Goal: Task Accomplishment & Management: Use online tool/utility

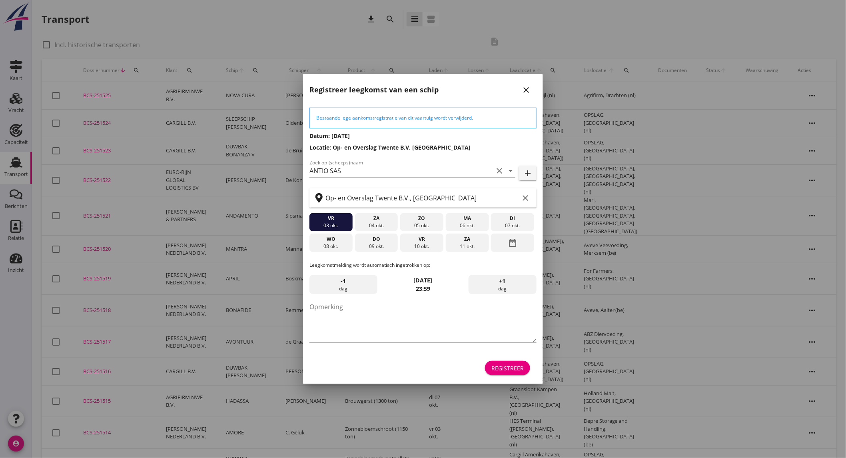
click at [30, 143] on div at bounding box center [423, 229] width 846 height 458
click at [336, 245] on div "08 okt." at bounding box center [331, 246] width 39 height 7
click at [522, 370] on div "Registreer" at bounding box center [507, 368] width 32 height 8
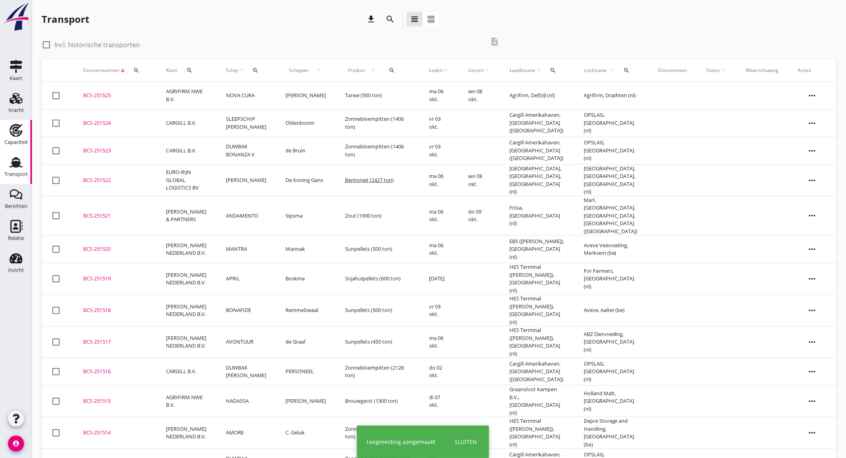
click at [22, 132] on div "Capaciteit" at bounding box center [15, 130] width 19 height 13
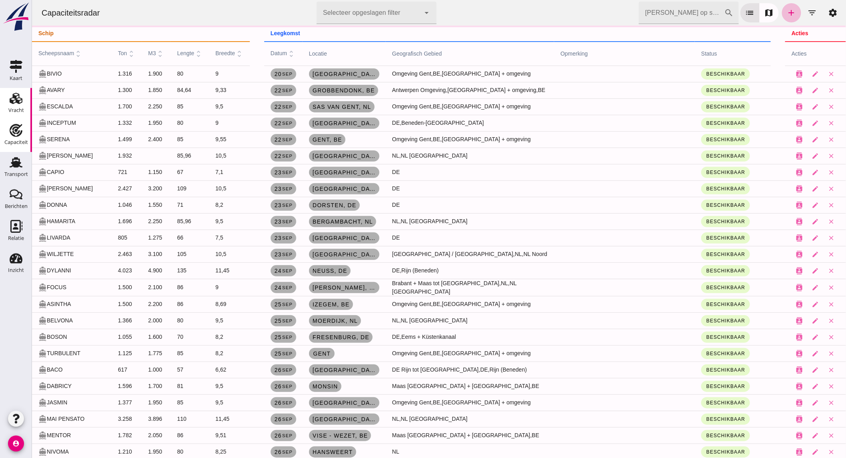
click at [15, 107] on div "Vracht" at bounding box center [16, 110] width 16 height 11
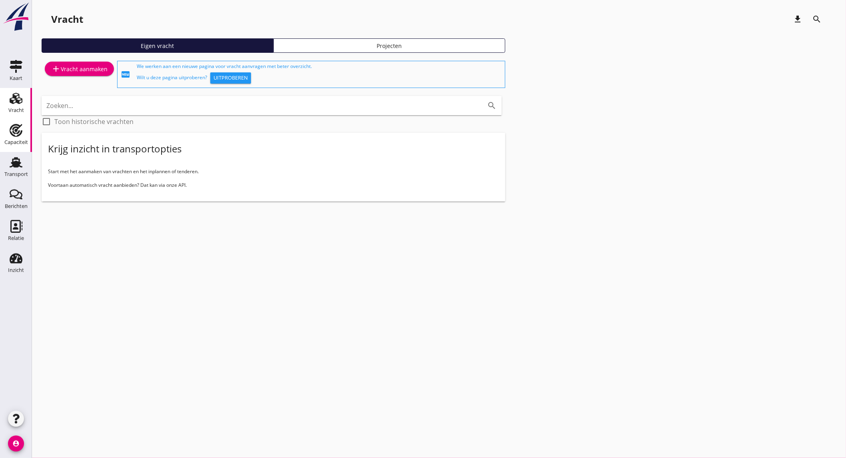
click at [20, 145] on div "Capaciteit" at bounding box center [16, 142] width 24 height 5
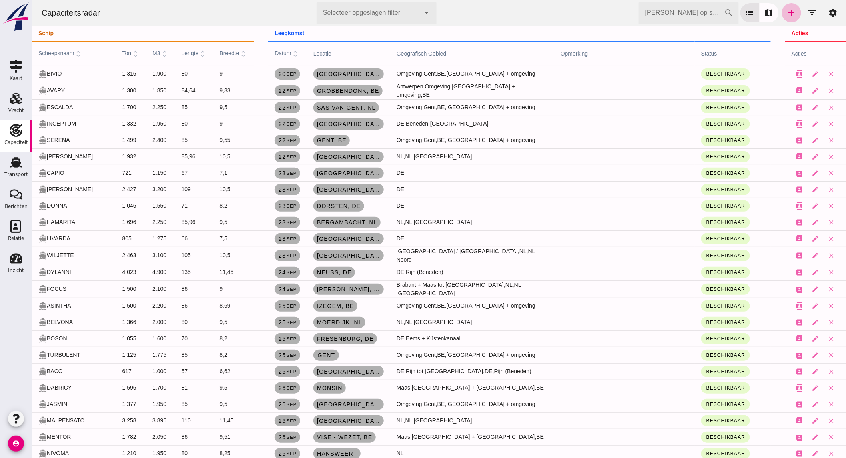
click at [790, 21] on div "Zoek op scheepsnaam cancel search list map add filter_list settings" at bounding box center [741, 13] width 204 height 22
click at [782, 11] on link "add" at bounding box center [791, 12] width 19 height 19
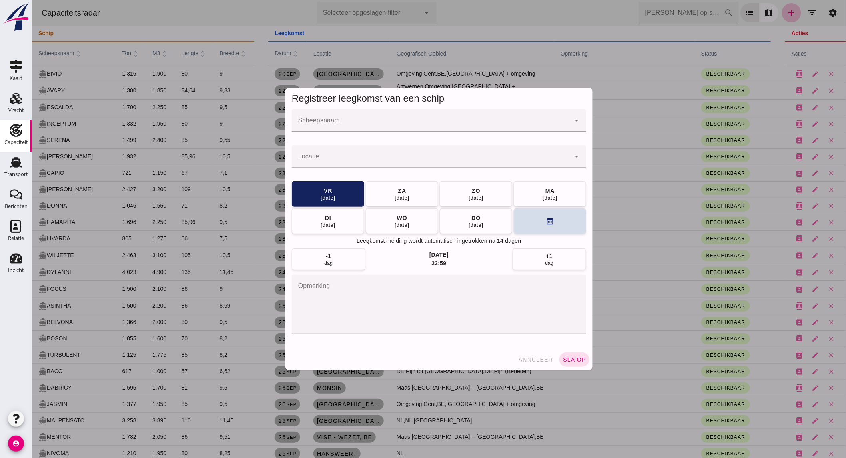
click at [401, 125] on input "Scheepsnaam" at bounding box center [431, 125] width 278 height 10
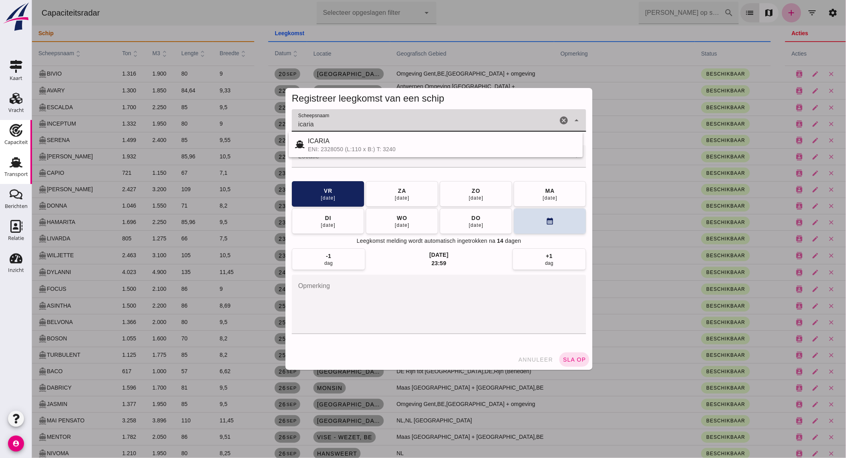
type input "icaria"
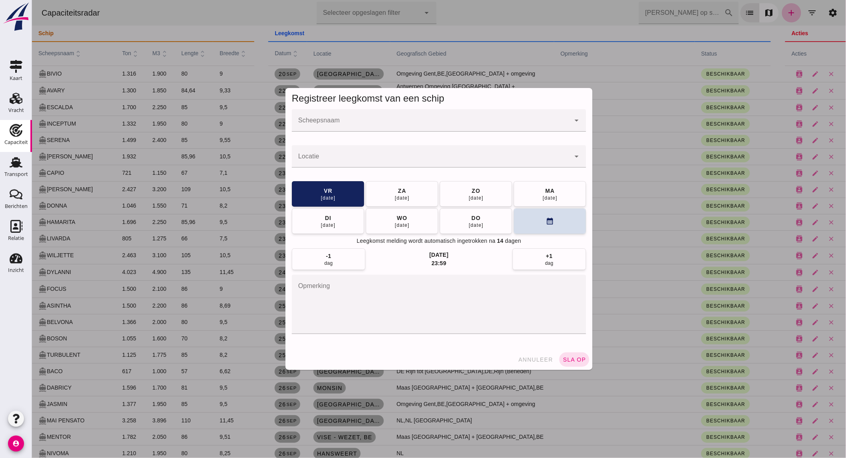
click at [365, 118] on div at bounding box center [431, 120] width 278 height 22
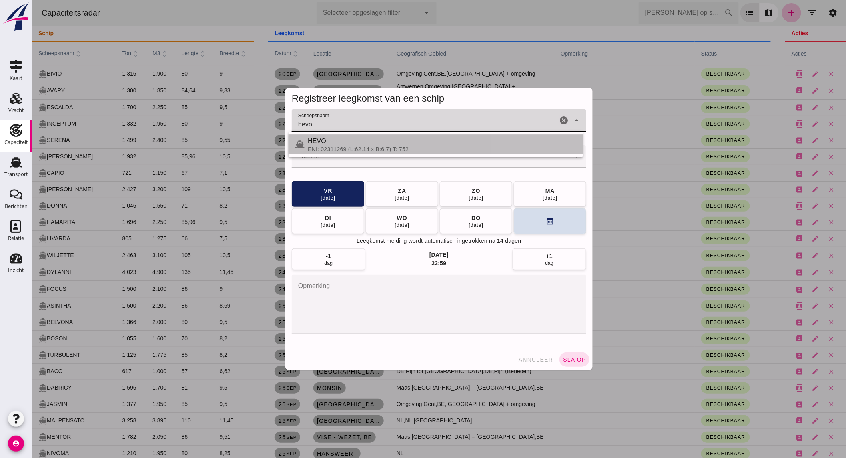
click at [343, 142] on div "HEVO" at bounding box center [442, 141] width 269 height 10
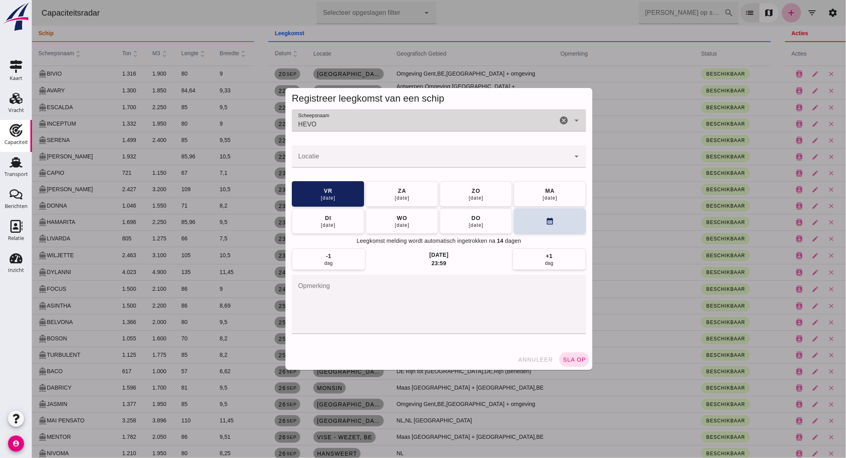
type input "HEVO"
click at [334, 158] on input "Locatie" at bounding box center [431, 161] width 278 height 10
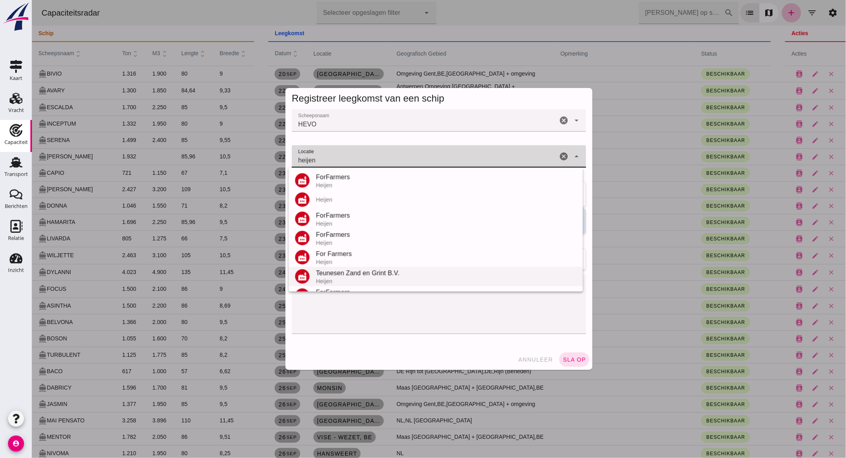
scroll to position [55, 0]
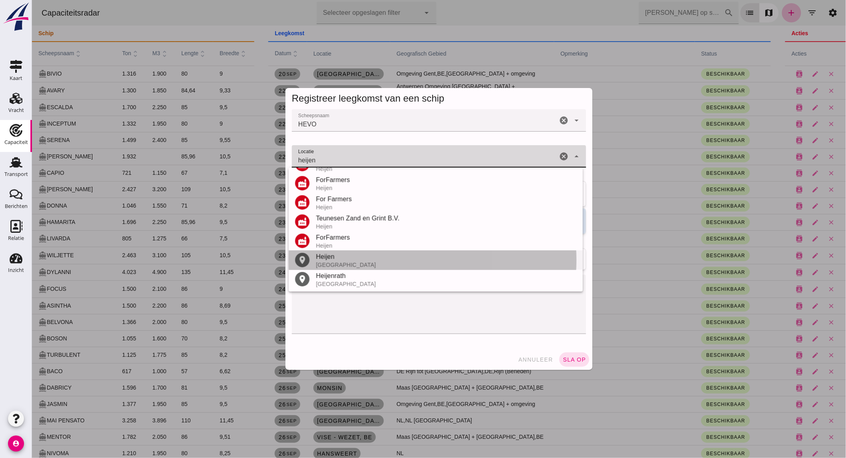
click at [336, 258] on div "Heijen" at bounding box center [446, 257] width 261 height 10
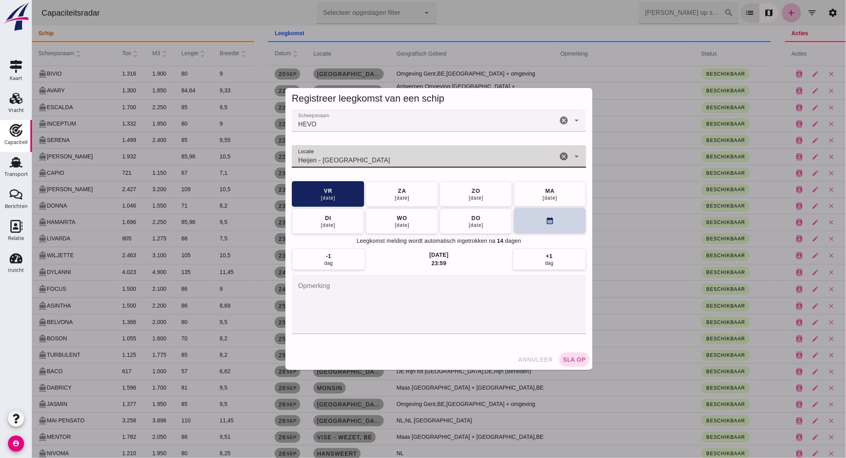
type input "Heijen - Limburg"
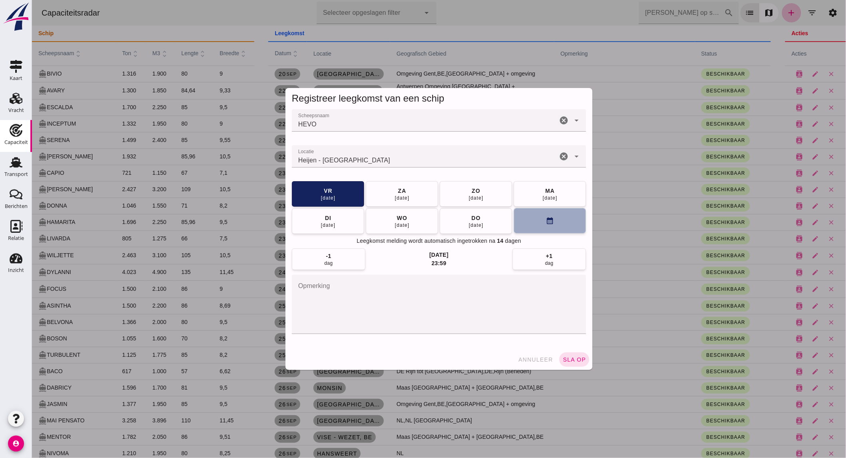
click at [539, 224] on button "calendar_month" at bounding box center [549, 221] width 72 height 26
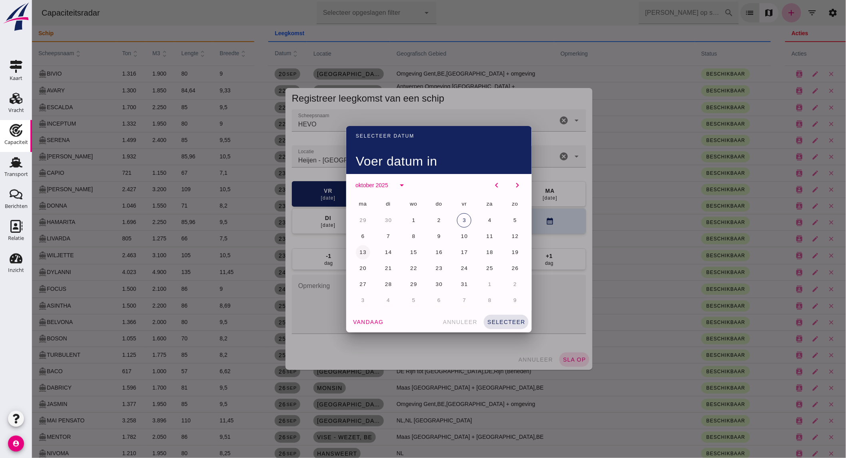
click at [362, 250] on span "13" at bounding box center [363, 252] width 8 height 6
click at [489, 314] on div "vandaag annuleer selecteer" at bounding box center [439, 322] width 186 height 21
click at [517, 326] on button "selecteer" at bounding box center [505, 322] width 45 height 14
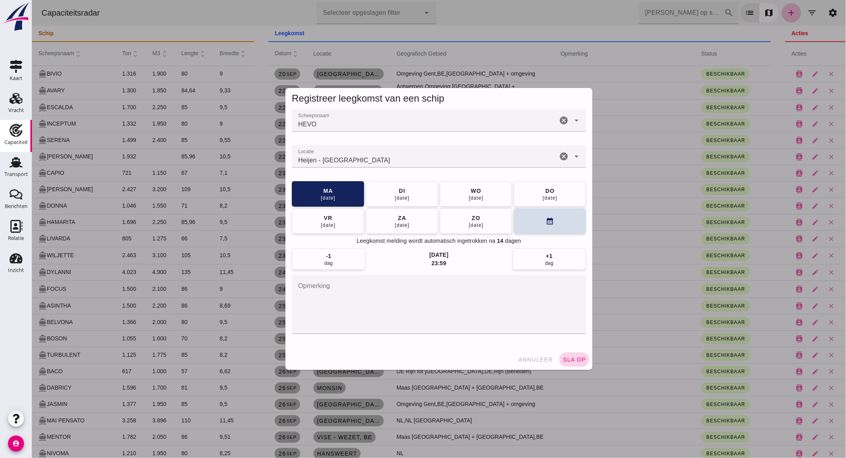
click at [570, 354] on button "sla op" at bounding box center [574, 359] width 30 height 14
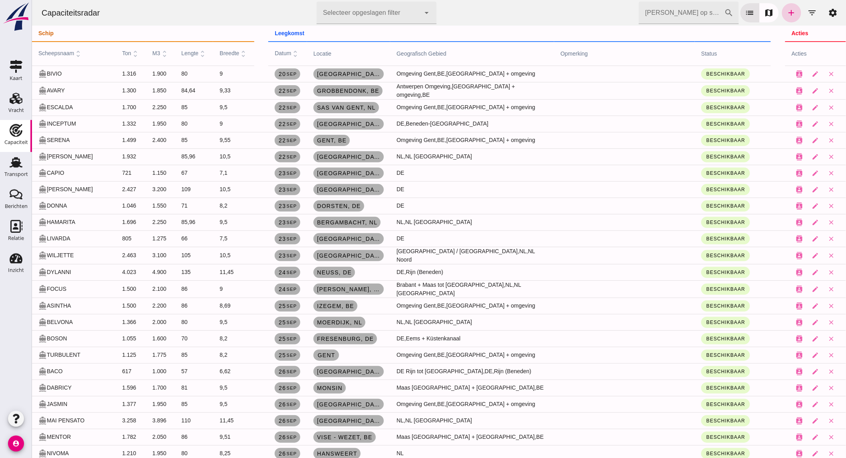
click at [789, 10] on icon "add" at bounding box center [792, 13] width 10 height 10
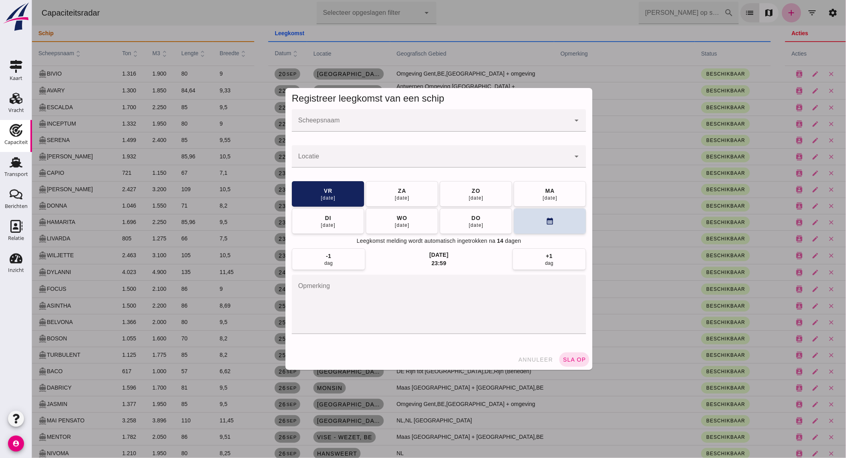
click at [365, 125] on input "Scheepsnaam" at bounding box center [431, 125] width 278 height 10
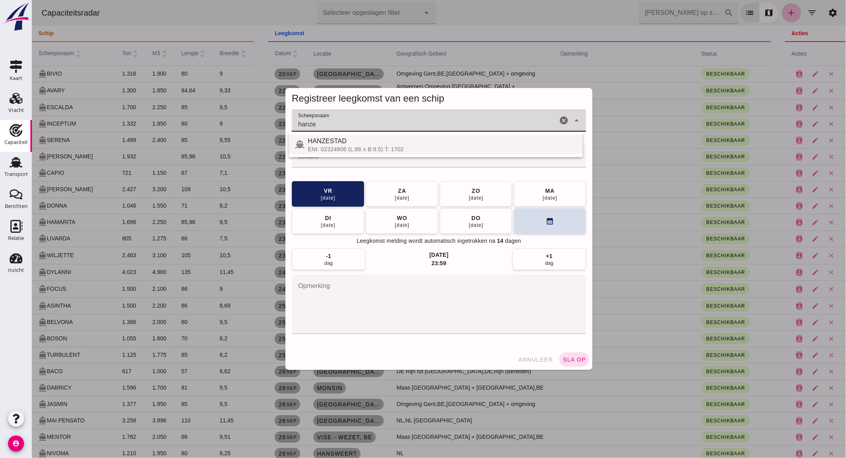
click at [342, 144] on div "HANZESTAD" at bounding box center [442, 141] width 269 height 10
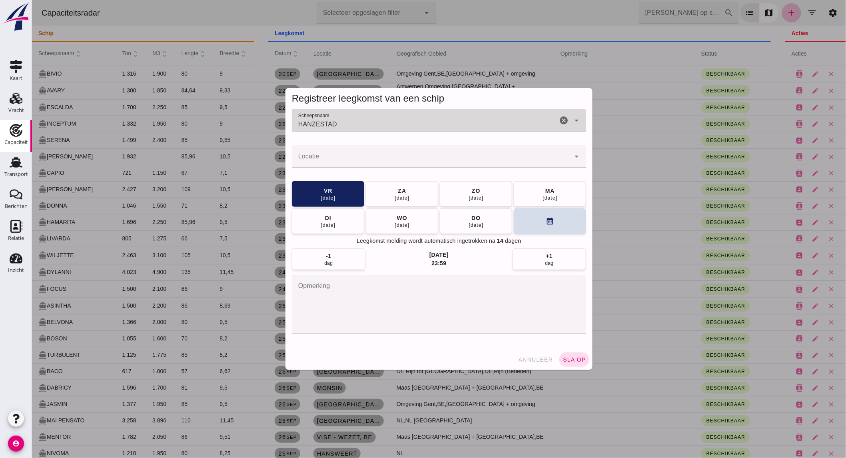
type input "HANZESTAD"
click at [334, 156] on input "Locatie" at bounding box center [431, 161] width 278 height 10
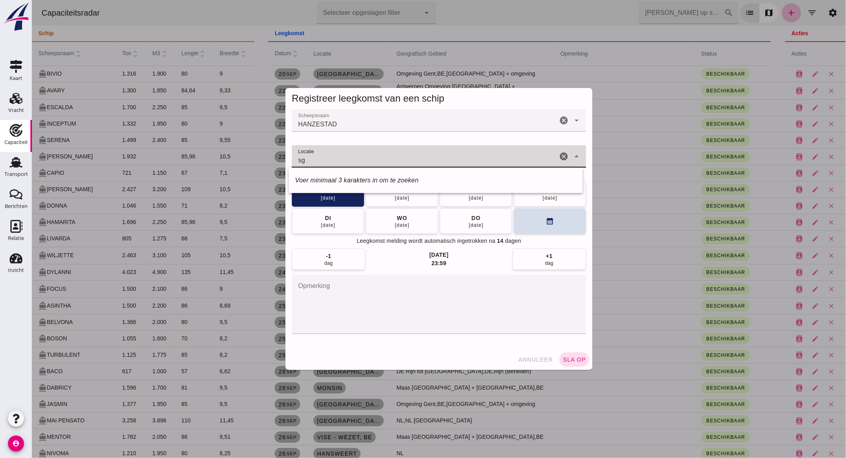
type input "s"
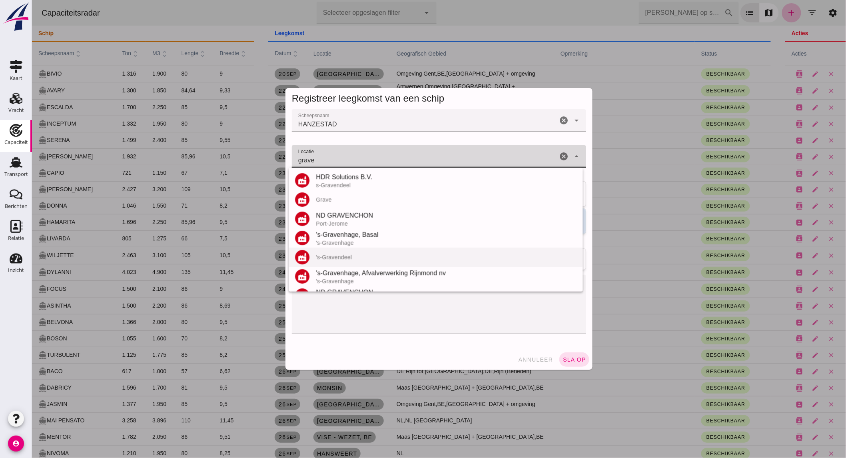
click at [370, 260] on div "factory 's-Gravendeel" at bounding box center [435, 257] width 294 height 19
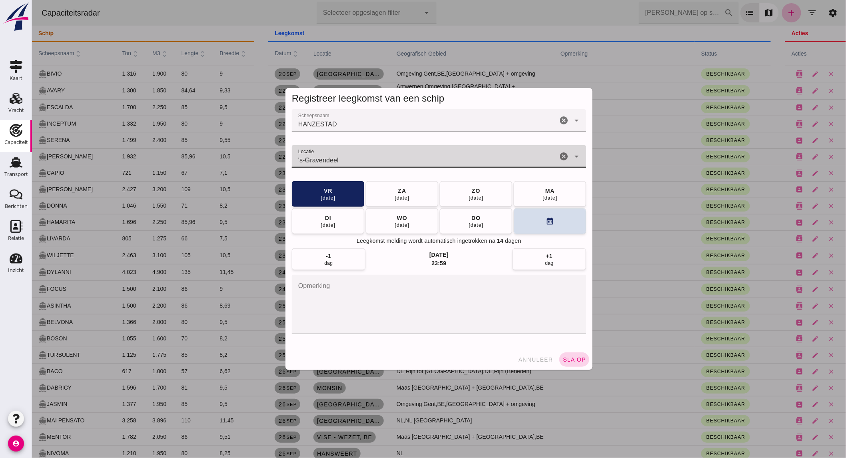
type input "'s-Gravendeel"
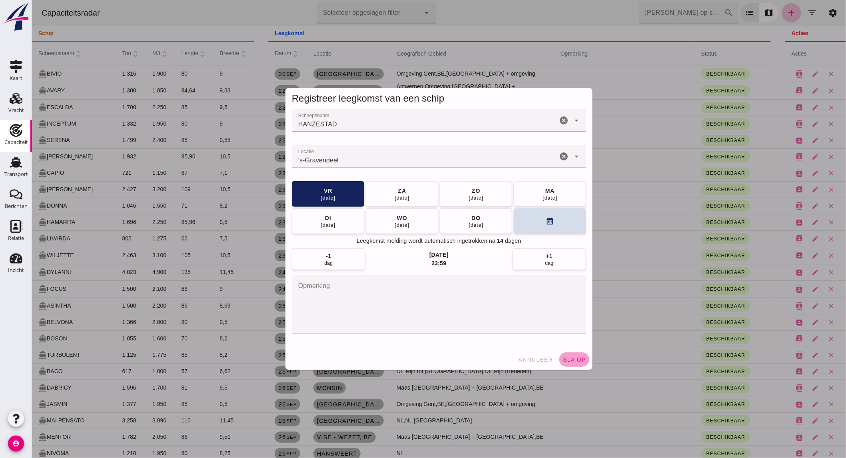
click at [567, 360] on span "sla op" at bounding box center [574, 359] width 24 height 6
